Goal: Transaction & Acquisition: Purchase product/service

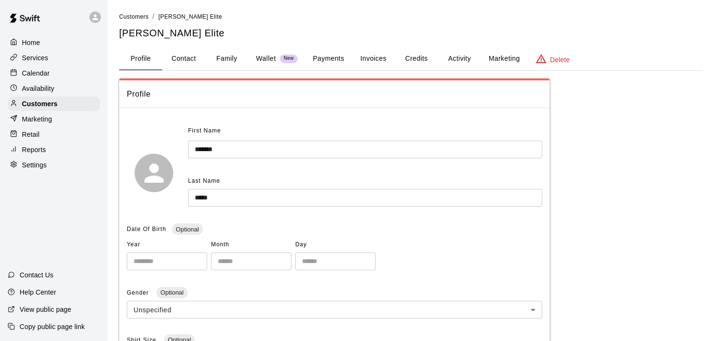
click at [366, 54] on button "Invoices" at bounding box center [373, 58] width 43 height 23
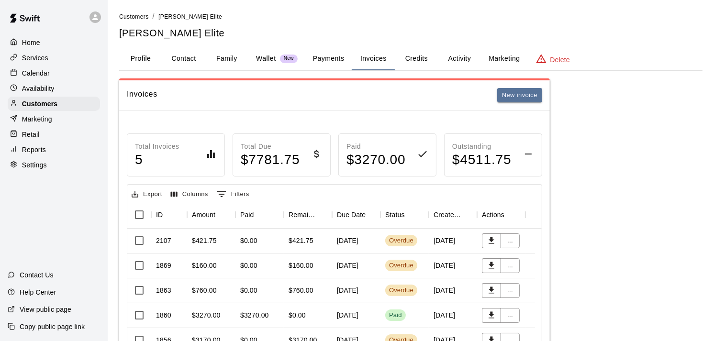
click at [522, 245] on div "..." at bounding box center [501, 241] width 48 height 25
click at [512, 267] on button "..." at bounding box center [509, 265] width 19 height 15
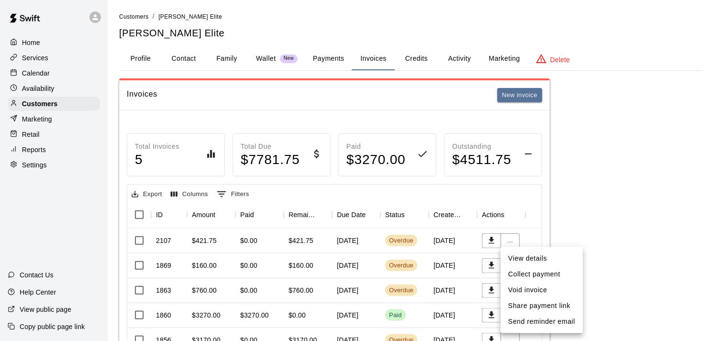
click at [523, 274] on li "Collect payment" at bounding box center [541, 274] width 82 height 16
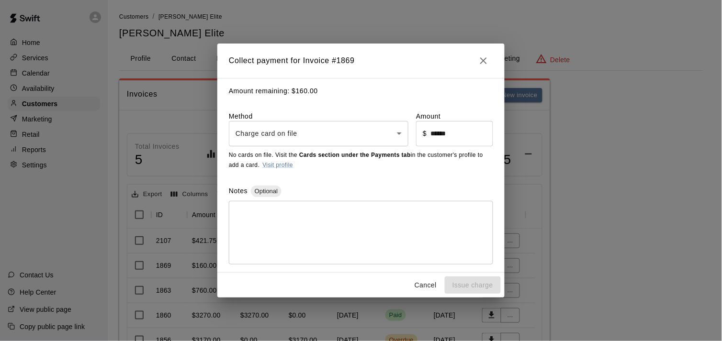
click at [345, 131] on body "Home Services Calendar Availability Customers Marketing Retail Reports Settings…" at bounding box center [361, 205] width 722 height 410
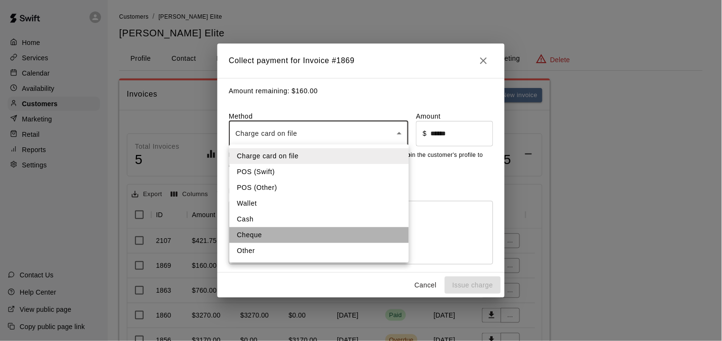
click at [270, 232] on li "Cheque" at bounding box center [318, 235] width 179 height 16
type input "******"
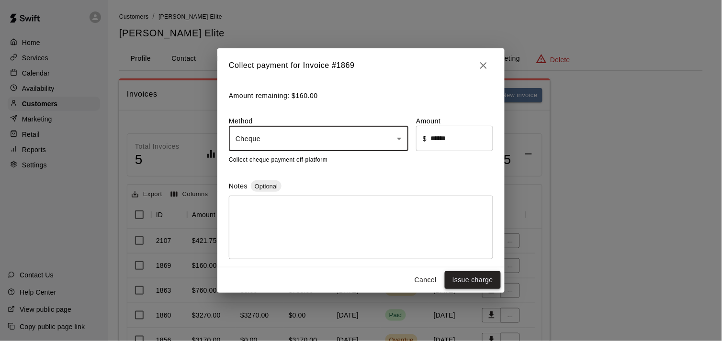
click at [461, 280] on button "Issue charge" at bounding box center [472, 280] width 56 height 18
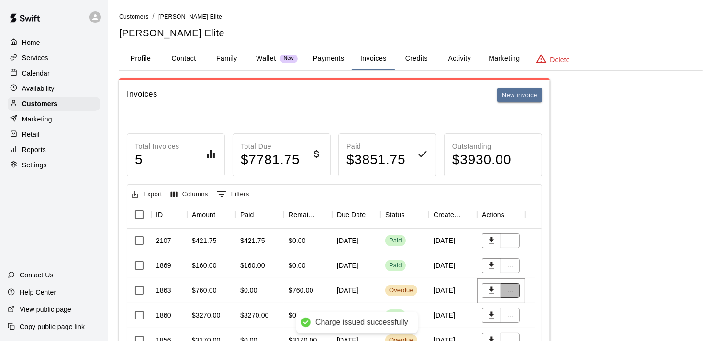
click at [509, 295] on button "..." at bounding box center [509, 290] width 19 height 15
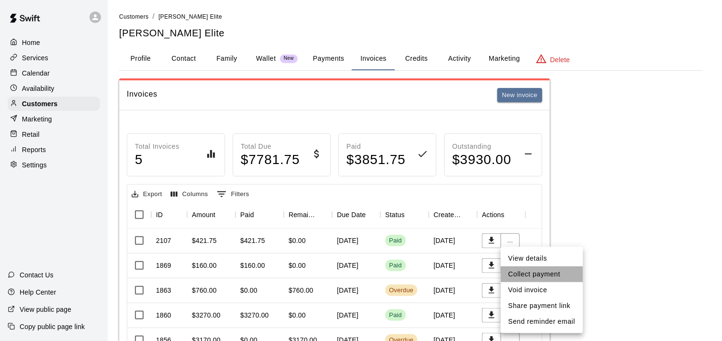
click at [523, 278] on li "Collect payment" at bounding box center [541, 274] width 82 height 16
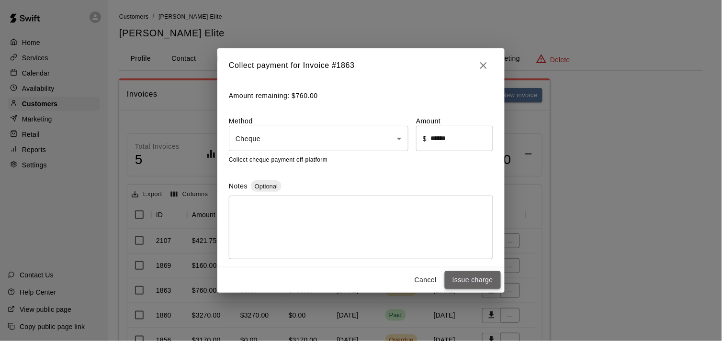
click at [466, 284] on button "Issue charge" at bounding box center [472, 280] width 56 height 18
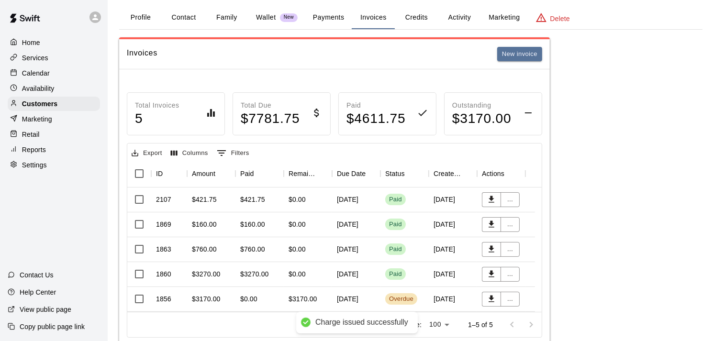
scroll to position [75, 0]
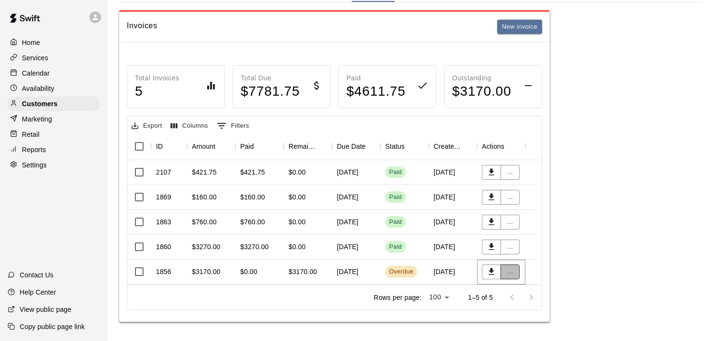
click at [507, 269] on button "..." at bounding box center [509, 272] width 19 height 15
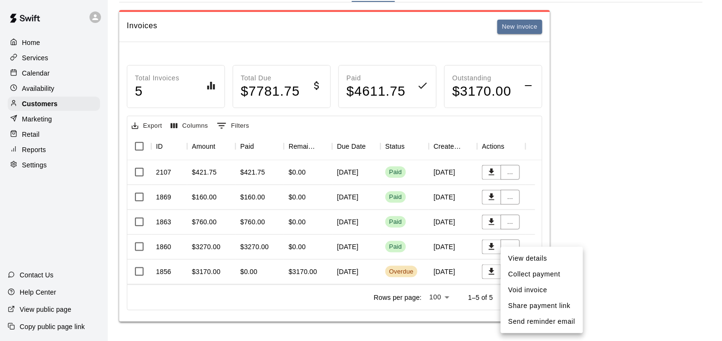
click at [532, 272] on li "Collect payment" at bounding box center [541, 274] width 82 height 16
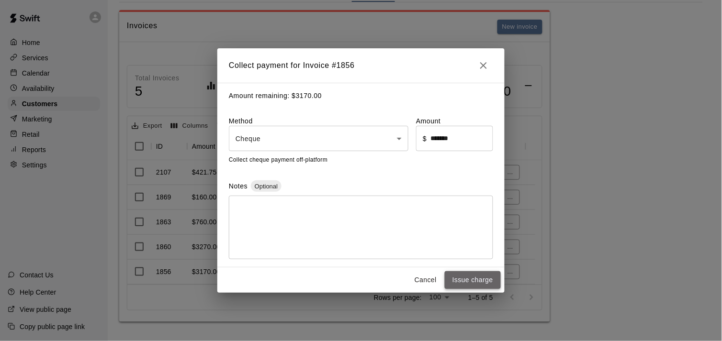
click at [462, 279] on button "Issue charge" at bounding box center [472, 280] width 56 height 18
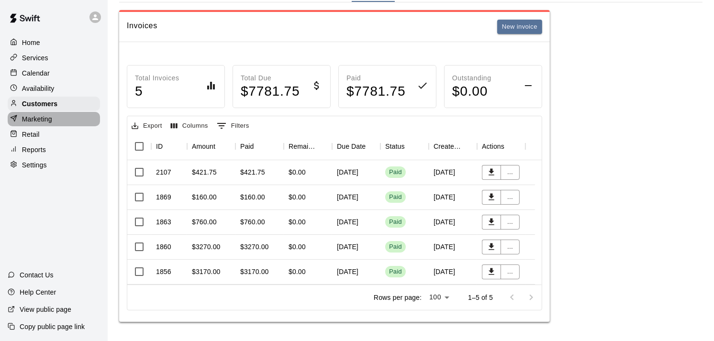
click at [61, 122] on div "Marketing" at bounding box center [54, 119] width 92 height 14
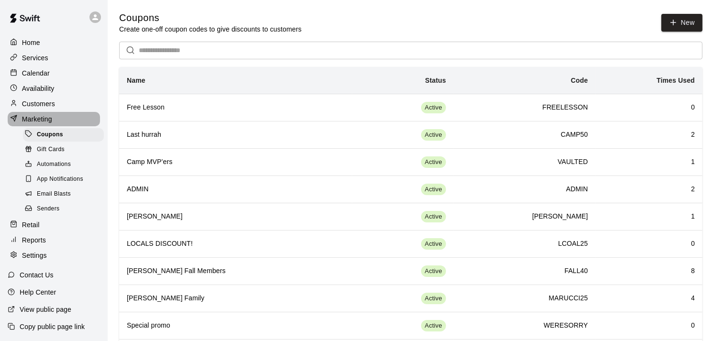
click at [61, 122] on div "Marketing" at bounding box center [54, 119] width 92 height 14
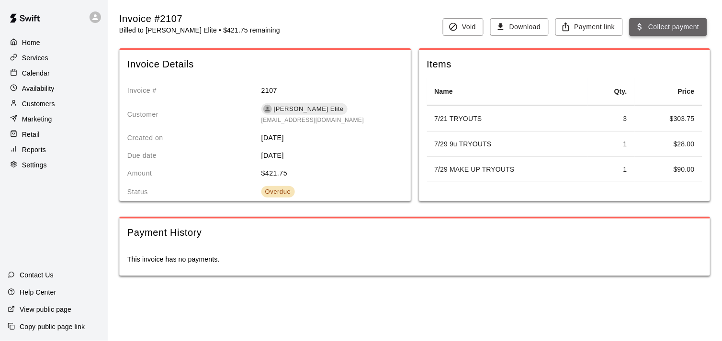
click at [671, 30] on button "Collect payment" at bounding box center [668, 27] width 78 height 18
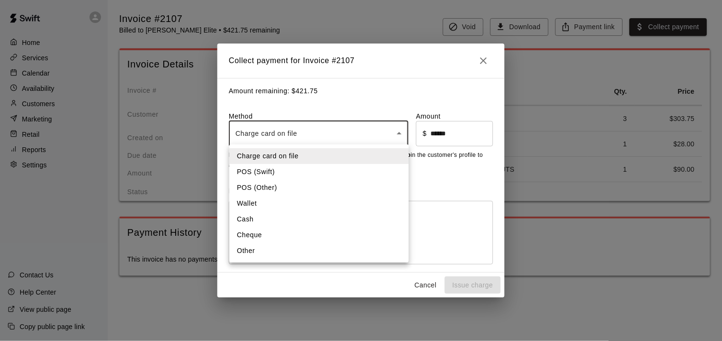
click at [335, 130] on body "Home Services Calendar Availability Customers Marketing Retail Reports Settings…" at bounding box center [361, 147] width 722 height 295
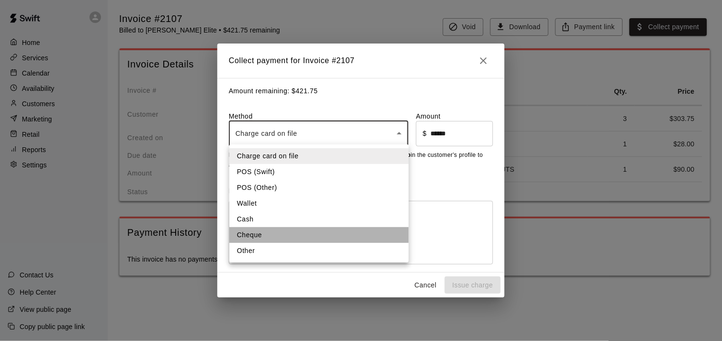
click at [260, 232] on li "Cheque" at bounding box center [318, 235] width 179 height 16
type input "******"
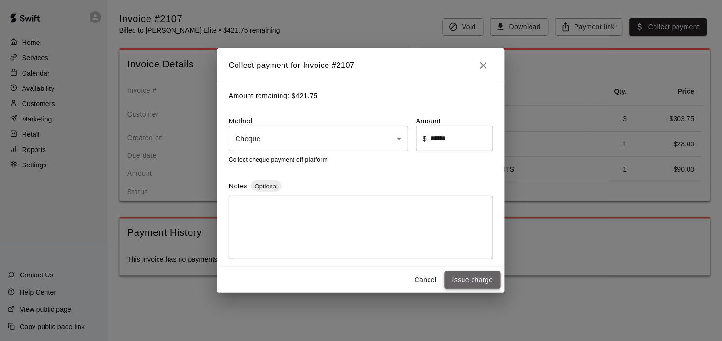
click at [459, 279] on button "Issue charge" at bounding box center [472, 280] width 56 height 18
